Goal: Check status: Check status

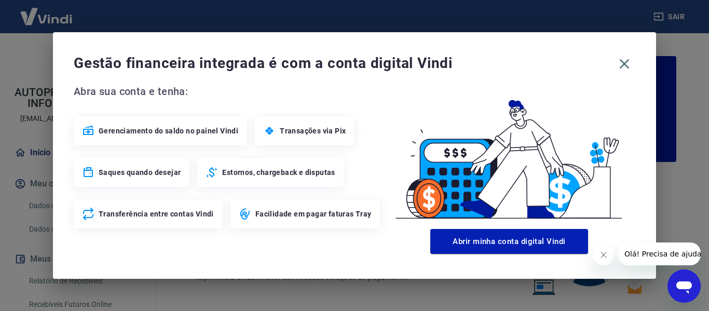
click at [475, 6] on div "Gestão financeira integrada é com a conta digital Vindi Abra sua conta e tenha:…" at bounding box center [354, 155] width 709 height 311
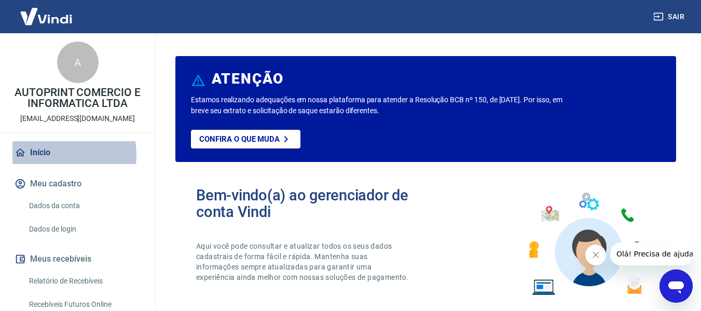
click at [52, 155] on link "Início" at bounding box center [77, 152] width 130 height 23
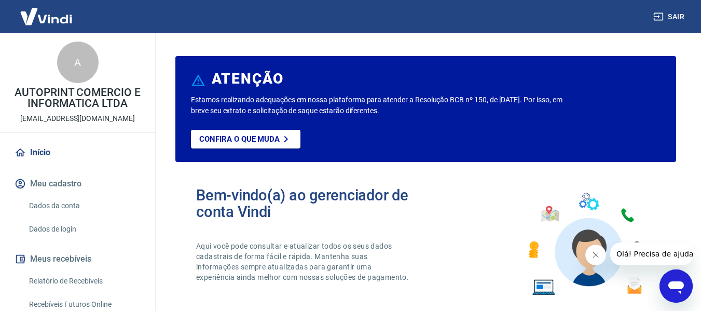
click at [55, 181] on button "Meu cadastro" at bounding box center [77, 183] width 130 height 23
click at [43, 148] on link "Início" at bounding box center [77, 152] width 130 height 23
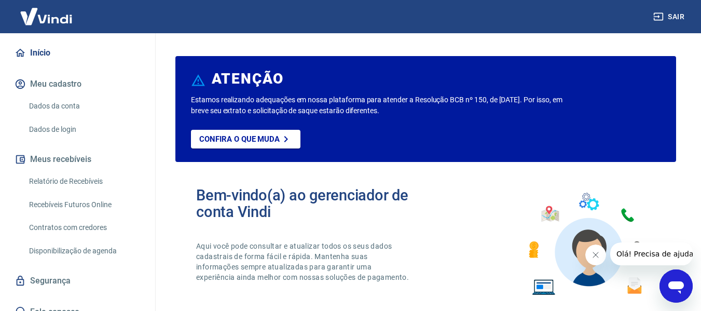
scroll to position [104, 0]
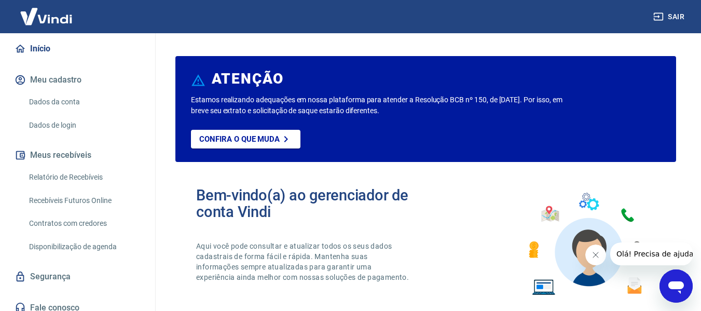
drag, startPoint x: 56, startPoint y: 178, endPoint x: 66, endPoint y: 213, distance: 37.4
click at [56, 178] on link "Relatório de Recebíveis" at bounding box center [84, 177] width 118 height 21
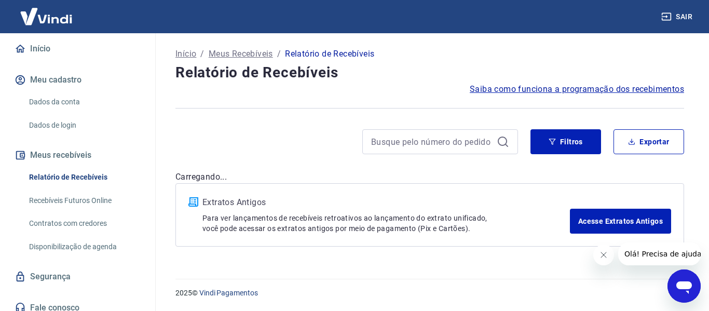
click at [78, 202] on link "Recebíveis Futuros Online" at bounding box center [84, 200] width 118 height 21
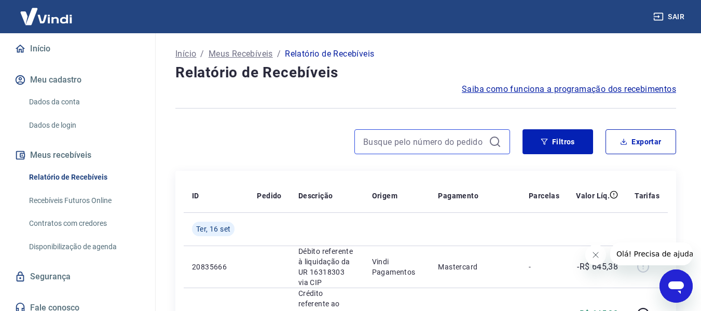
click at [414, 142] on input at bounding box center [423, 142] width 121 height 16
paste input "3549"
click at [399, 134] on input "3549" at bounding box center [423, 142] width 121 height 16
click at [399, 141] on input "3549" at bounding box center [423, 142] width 121 height 16
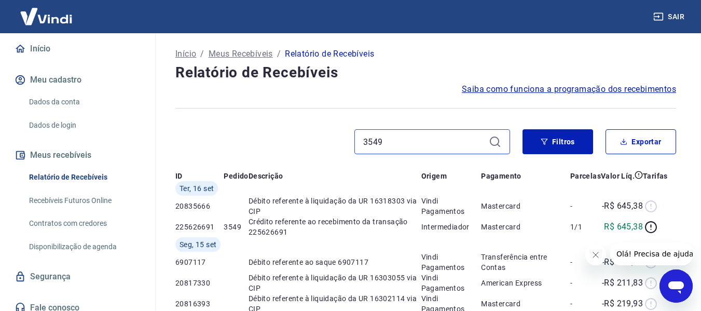
click at [399, 141] on input "3549" at bounding box center [423, 142] width 121 height 16
type input "35493549"
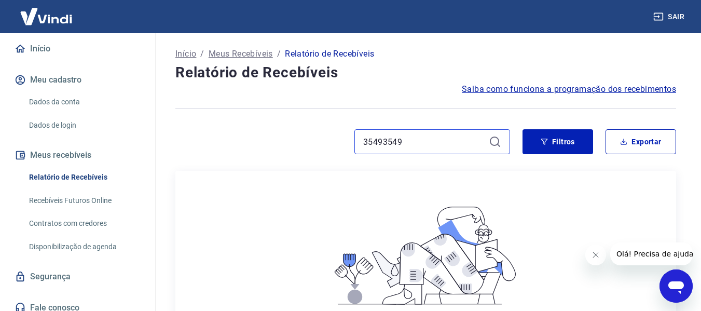
drag, startPoint x: 464, startPoint y: 145, endPoint x: 166, endPoint y: 142, distance: 298.0
click at [166, 142] on div "Início / Meus Recebíveis / Relatório de Recebíveis Relatório de Recebíveis Saib…" at bounding box center [426, 251] width 526 height 437
click at [402, 138] on input at bounding box center [423, 142] width 121 height 16
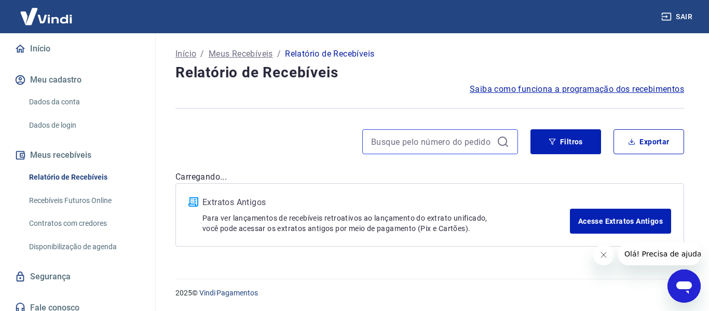
type input "3549"
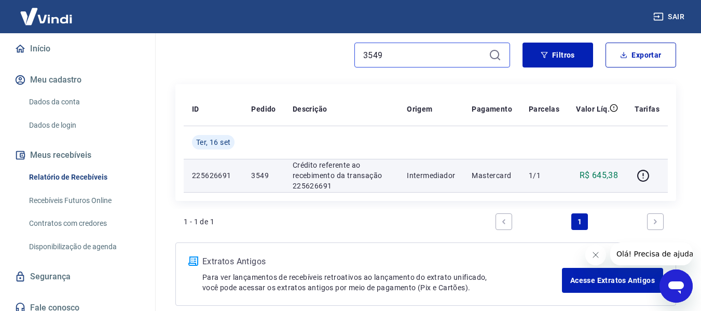
scroll to position [104, 0]
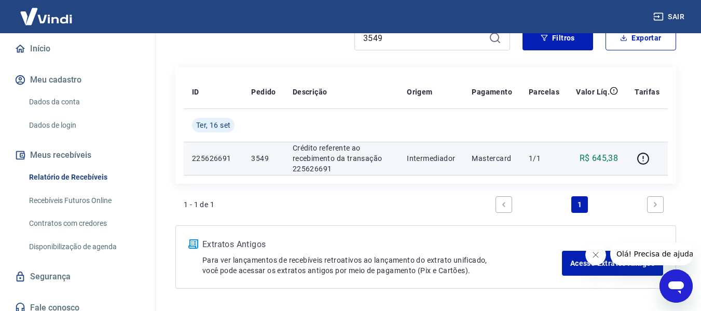
click at [251, 162] on td "3549" at bounding box center [263, 158] width 41 height 33
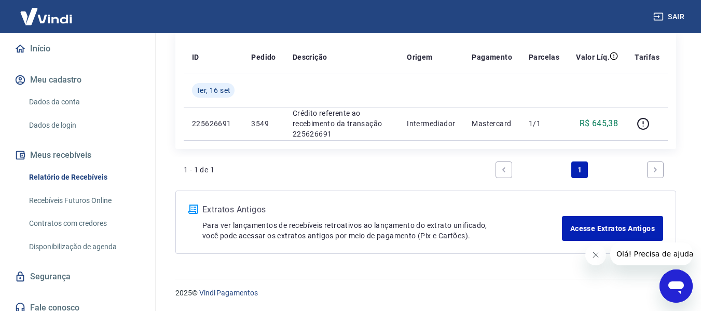
scroll to position [87, 0]
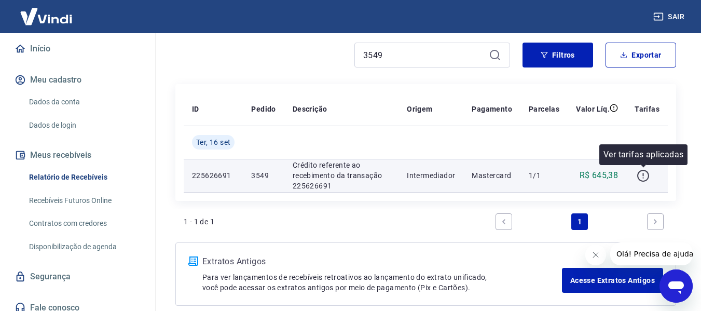
click at [643, 177] on icon "button" at bounding box center [643, 175] width 13 height 13
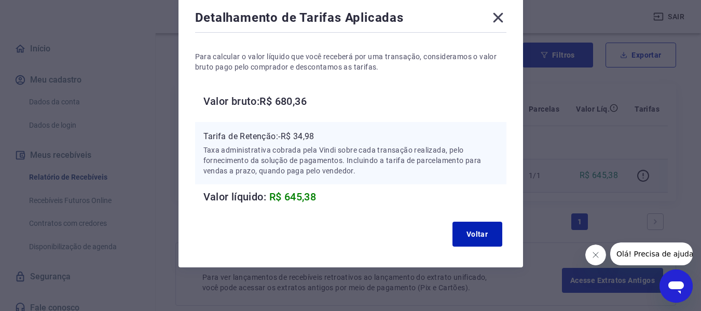
scroll to position [63, 0]
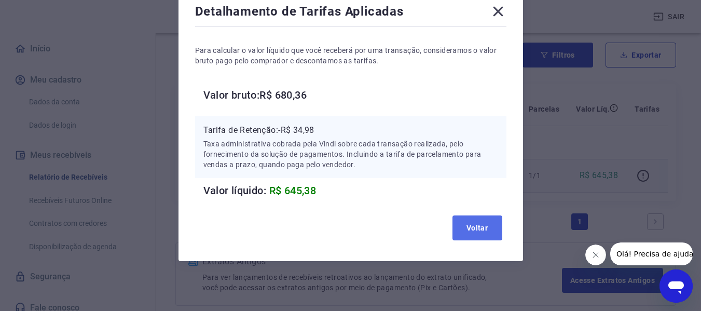
click at [477, 227] on button "Voltar" at bounding box center [478, 227] width 50 height 25
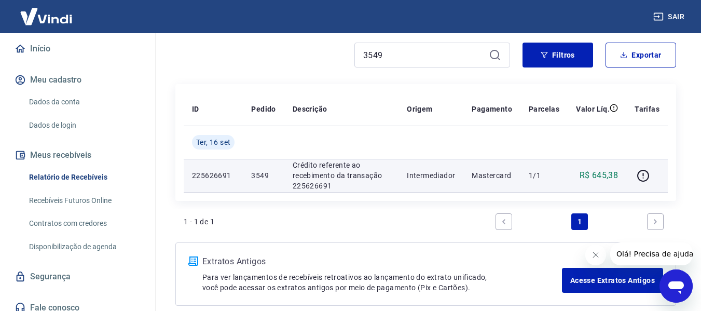
click at [208, 179] on p "225626691" at bounding box center [213, 175] width 43 height 10
click at [217, 176] on p "225626691" at bounding box center [213, 175] width 43 height 10
copy p "225626691"
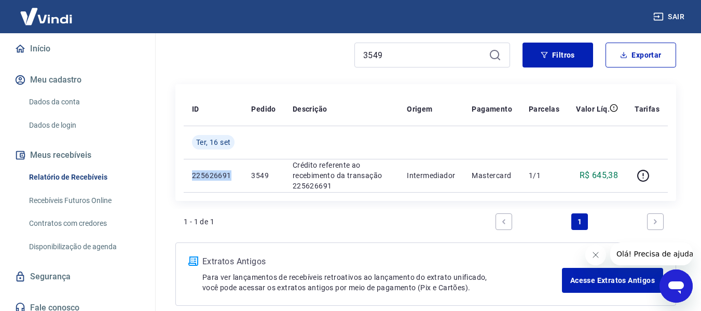
scroll to position [0, 0]
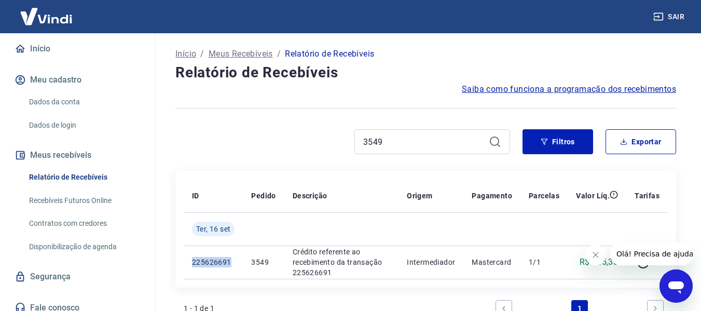
click at [86, 197] on link "Recebíveis Futuros Online" at bounding box center [84, 200] width 118 height 21
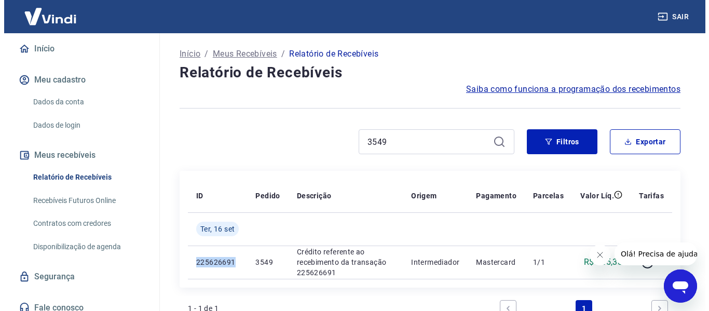
scroll to position [112, 0]
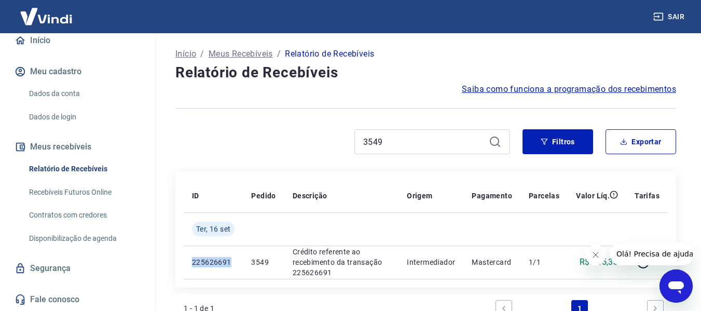
click at [45, 269] on link "Segurança" at bounding box center [77, 268] width 130 height 23
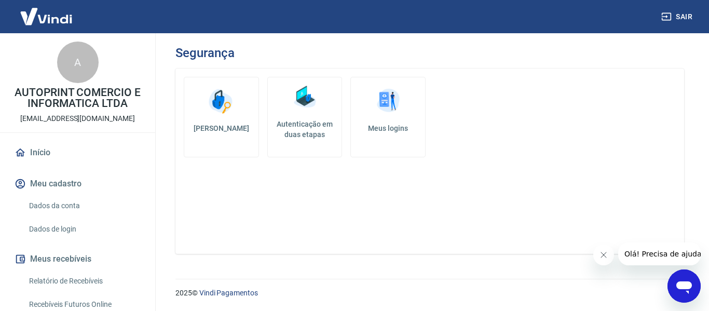
click at [73, 113] on div "A AUTOPRINT COMERCIO E INFORMATICA LTDA [EMAIL_ADDRESS][DOMAIN_NAME]" at bounding box center [77, 82] width 155 height 99
click at [71, 68] on div "A" at bounding box center [78, 63] width 42 height 42
click at [58, 15] on img at bounding box center [45, 17] width 67 height 32
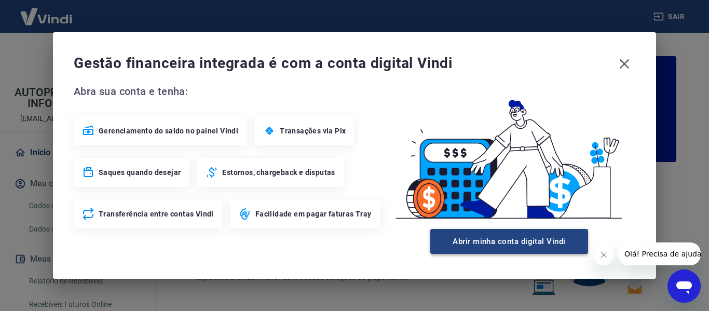
click at [547, 250] on button "Abrir minha conta digital Vindi" at bounding box center [509, 241] width 158 height 25
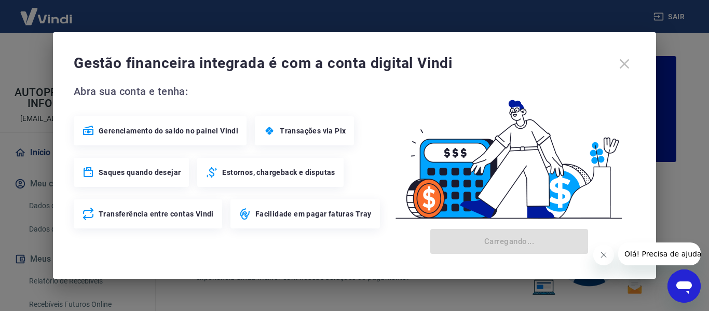
click at [602, 257] on icon "Fechar mensagem da empresa" at bounding box center [603, 255] width 8 height 8
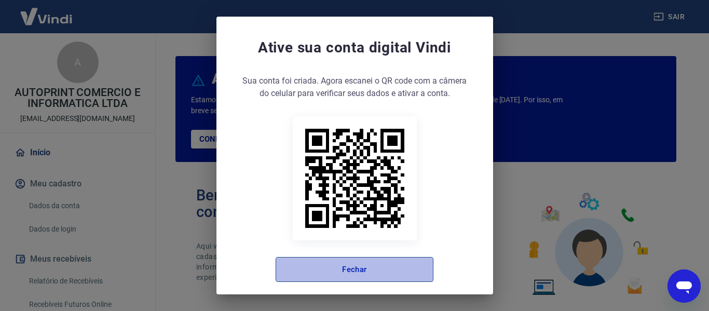
click at [368, 277] on button "Fechar" at bounding box center [355, 269] width 158 height 25
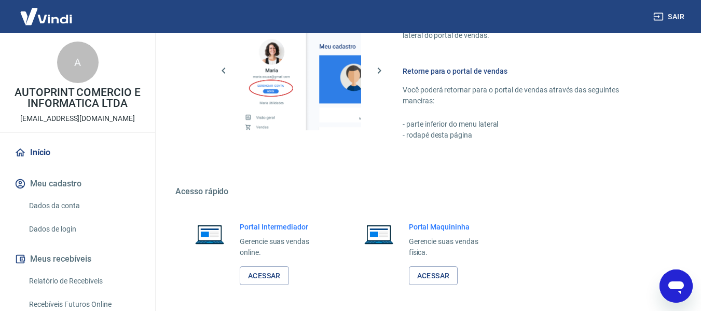
scroll to position [648, 0]
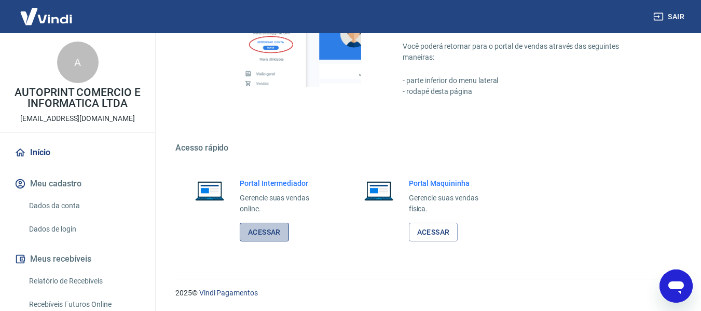
click at [269, 237] on link "Acessar" at bounding box center [264, 232] width 49 height 19
